Goal: Register for event/course

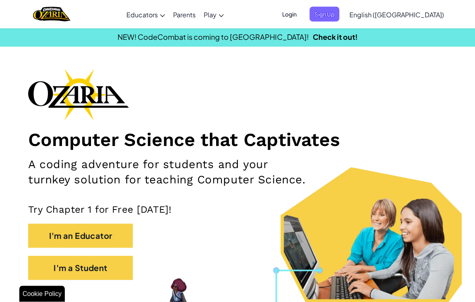
scroll to position [1, 0]
click at [81, 265] on button "I'm a Student" at bounding box center [80, 268] width 105 height 24
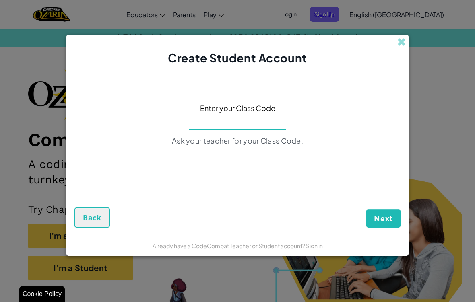
click at [255, 124] on input at bounding box center [237, 122] width 97 height 16
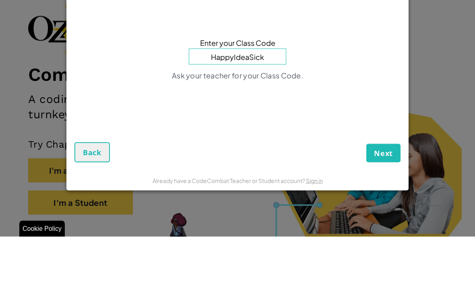
type input "HappyIdeaSick"
click at [383, 209] on button "Next" at bounding box center [384, 218] width 34 height 19
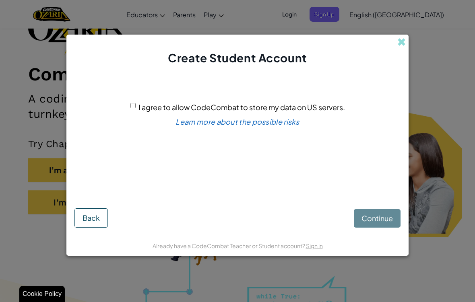
click at [134, 108] on input "I agree to allow CodeCombat to store my data on US servers." at bounding box center [133, 105] width 5 height 5
checkbox input "true"
click at [402, 37] on div "Create Student Account I agree to allow CodeCombat to store my data on US serve…" at bounding box center [237, 151] width 475 height 302
click at [402, 46] on span at bounding box center [402, 42] width 8 height 8
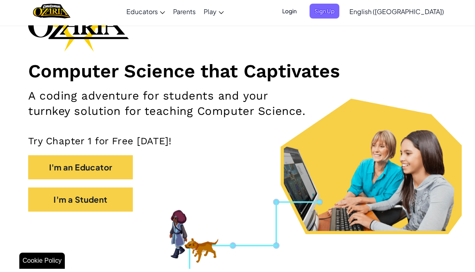
scroll to position [70, 0]
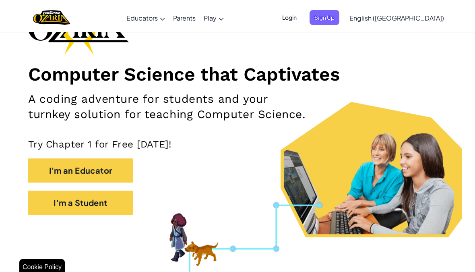
click at [302, 18] on span "Login" at bounding box center [290, 14] width 24 height 15
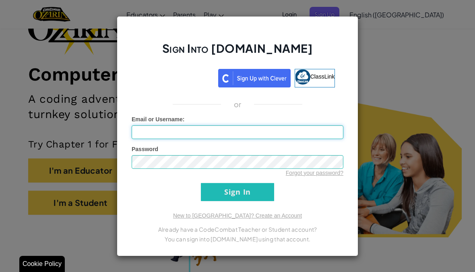
type input "SamihElahi"
click at [259, 200] on input "Sign In" at bounding box center [237, 192] width 73 height 18
click at [257, 198] on input "Sign In" at bounding box center [237, 192] width 73 height 18
